Goal: Information Seeking & Learning: Learn about a topic

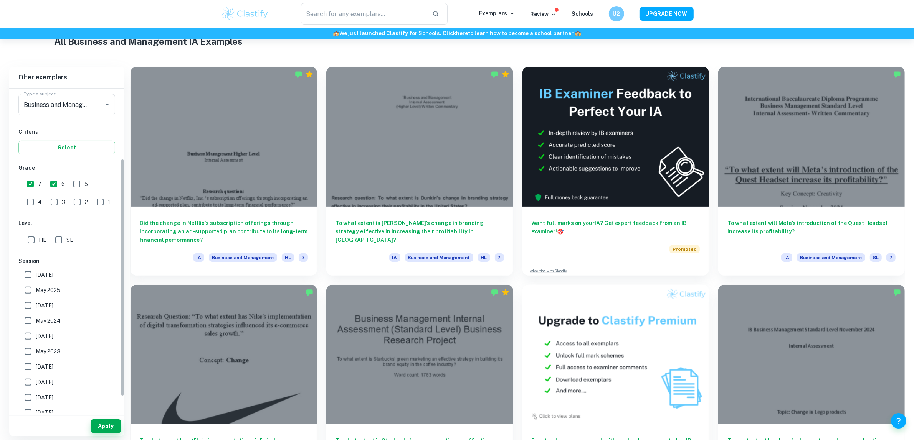
scroll to position [192, 0]
click at [48, 276] on span "May 2026" at bounding box center [45, 275] width 18 height 8
click at [36, 276] on input "May 2026" at bounding box center [27, 274] width 15 height 15
checkbox input "true"
click at [49, 294] on label "May 2025" at bounding box center [64, 290] width 89 height 15
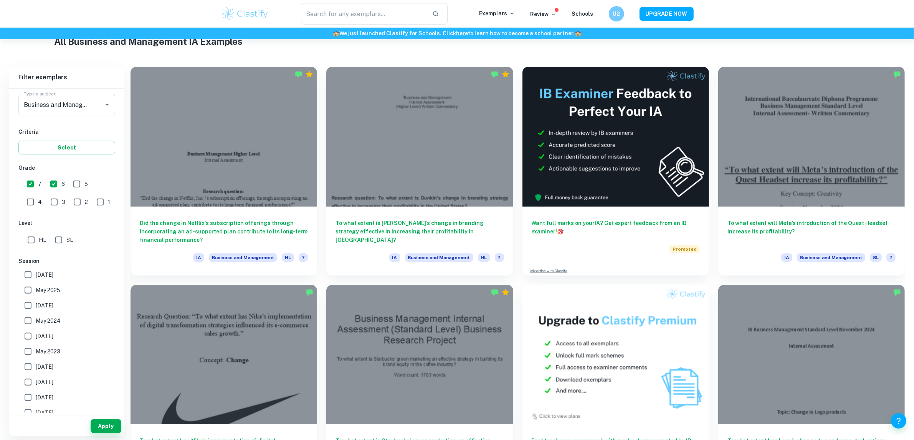
click at [36, 294] on input "May 2025" at bounding box center [27, 290] width 15 height 15
click at [27, 285] on input "May 2025" at bounding box center [27, 290] width 15 height 15
checkbox input "false"
click at [28, 271] on input "May 2026" at bounding box center [27, 274] width 15 height 15
click at [30, 275] on input "May 2026" at bounding box center [27, 274] width 15 height 15
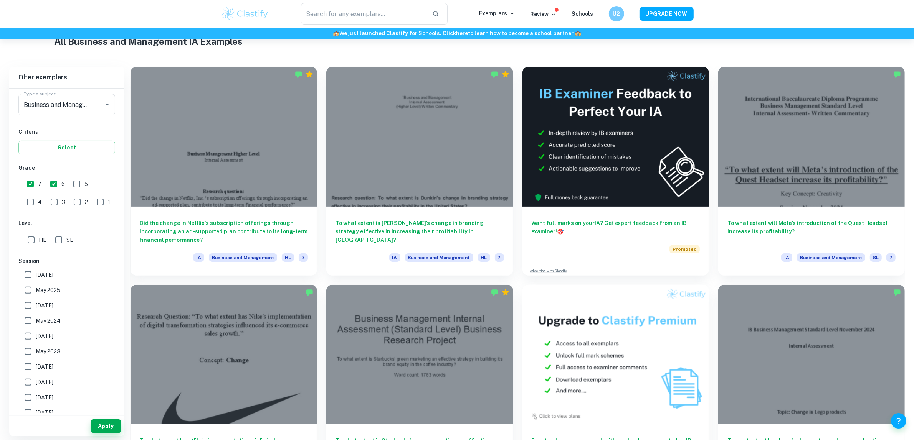
checkbox input "true"
click at [29, 286] on input "May 2025" at bounding box center [27, 290] width 15 height 15
checkbox input "true"
click at [30, 305] on input "[DATE]" at bounding box center [27, 305] width 15 height 15
checkbox input "true"
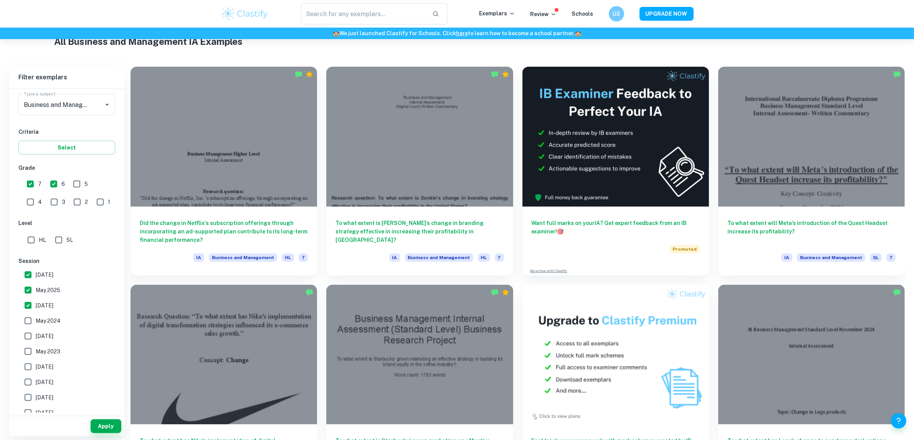
click at [28, 319] on input "May 2024" at bounding box center [27, 320] width 15 height 15
checkbox input "true"
click at [27, 335] on input "November 2023" at bounding box center [27, 336] width 15 height 15
checkbox input "true"
click at [31, 238] on input "HL" at bounding box center [30, 240] width 15 height 15
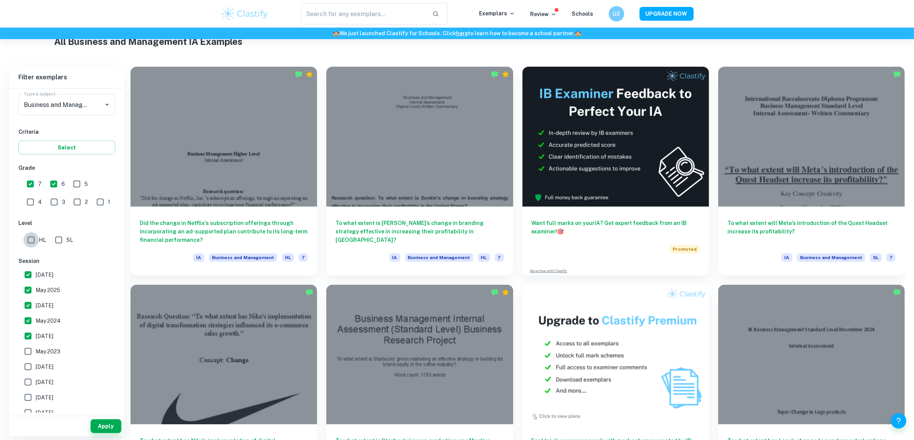
checkbox input "true"
drag, startPoint x: 107, startPoint y: 427, endPoint x: 31, endPoint y: 334, distance: 119.8
click at [31, 334] on div "Filter exemplars IB College Category IA EE TOK Notes Subject Type a subject Bus…" at bounding box center [66, 252] width 115 height 370
click at [25, 333] on input "November 2023" at bounding box center [27, 336] width 15 height 15
checkbox input "false"
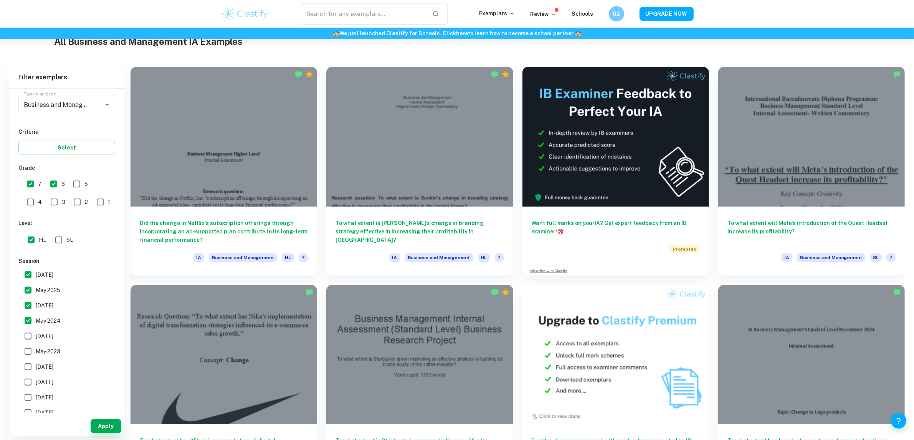
click at [28, 318] on input "May 2024" at bounding box center [27, 320] width 15 height 15
click at [25, 319] on input "May 2024" at bounding box center [27, 320] width 15 height 15
checkbox input "true"
click at [100, 423] on button "Apply" at bounding box center [106, 427] width 31 height 14
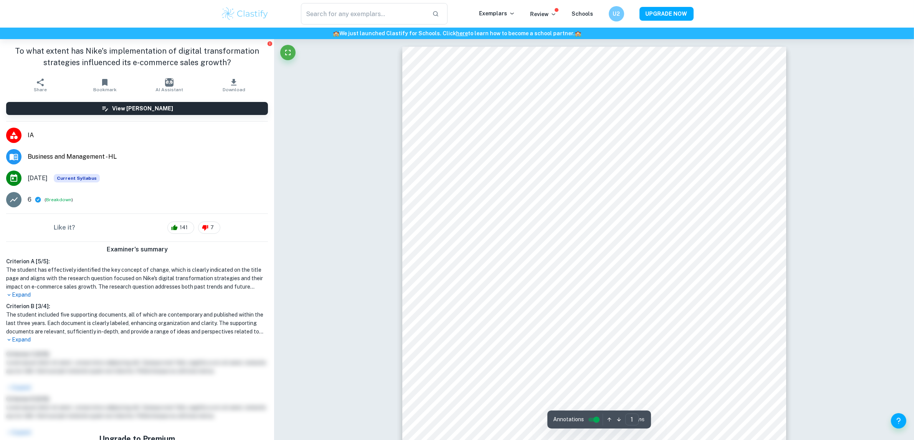
scroll to position [192, 0]
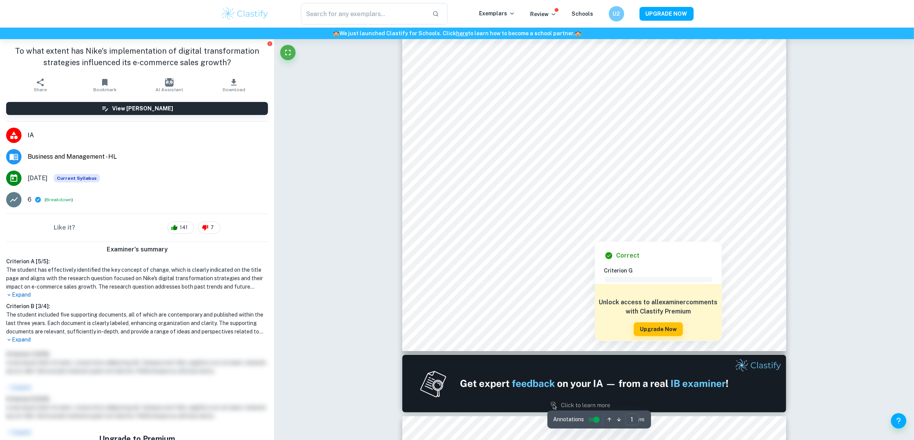
click at [626, 236] on div at bounding box center [594, 233] width 85 height 13
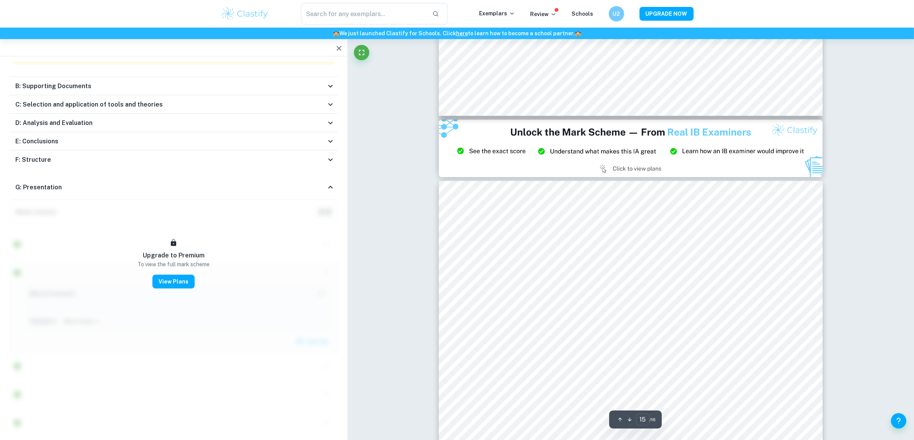
scroll to position [7356, 0]
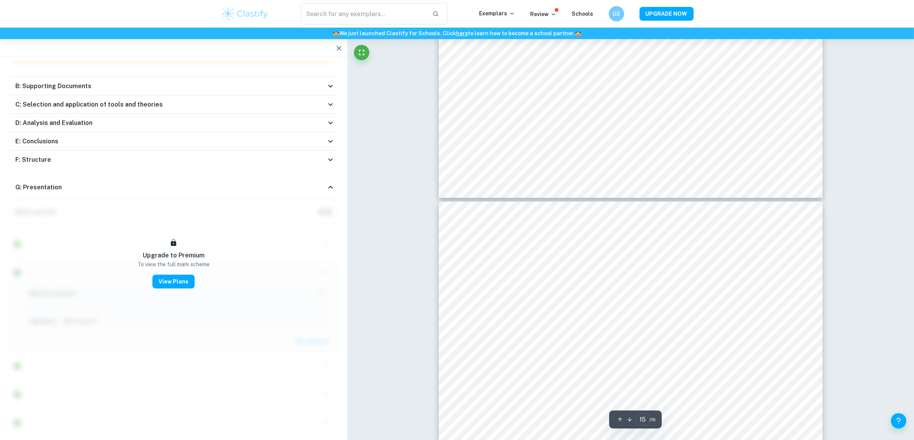
type input "16"
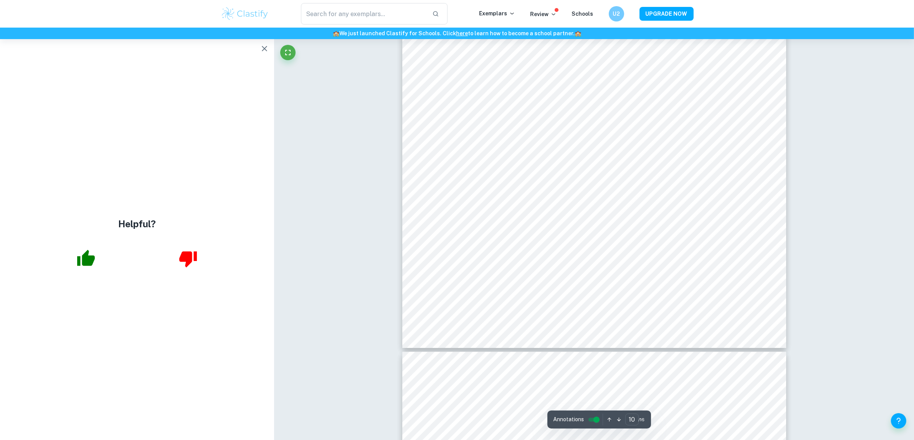
type input "11"
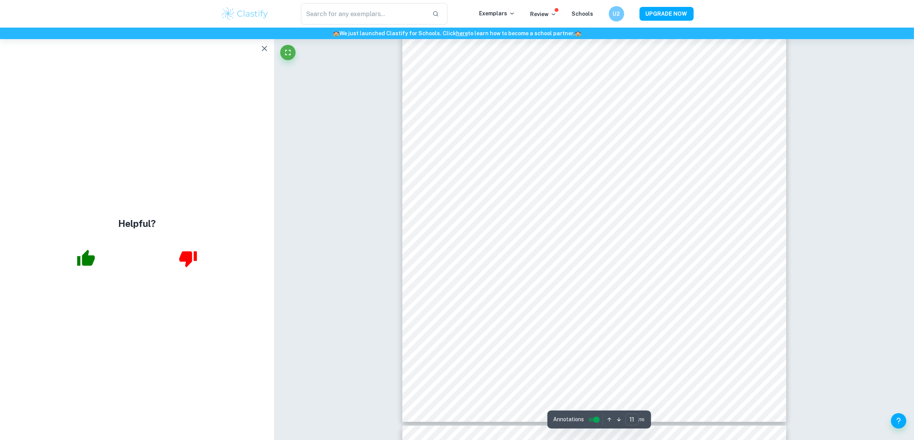
scroll to position [5212, 0]
